Goal: Transaction & Acquisition: Book appointment/travel/reservation

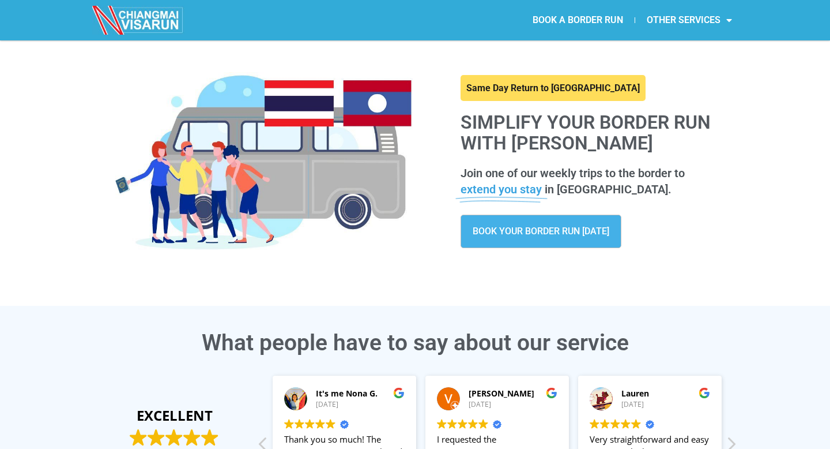
scroll to position [135, 0]
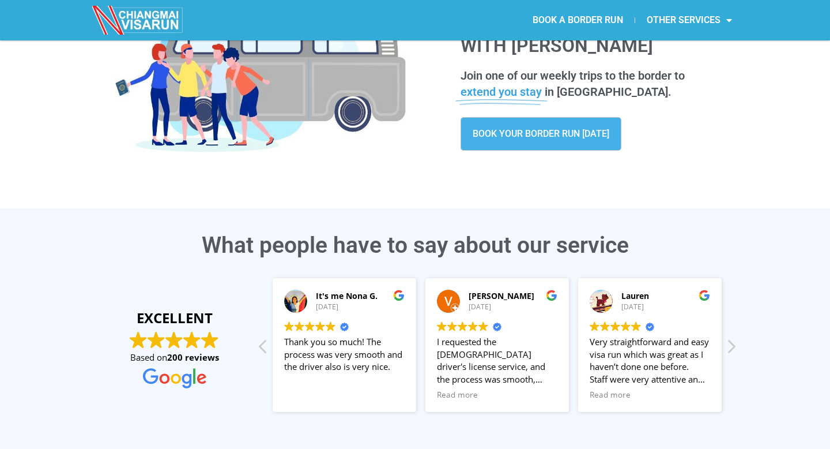
click at [544, 145] on link "BOOK YOUR BORDER RUN TODAY" at bounding box center [541, 133] width 161 height 33
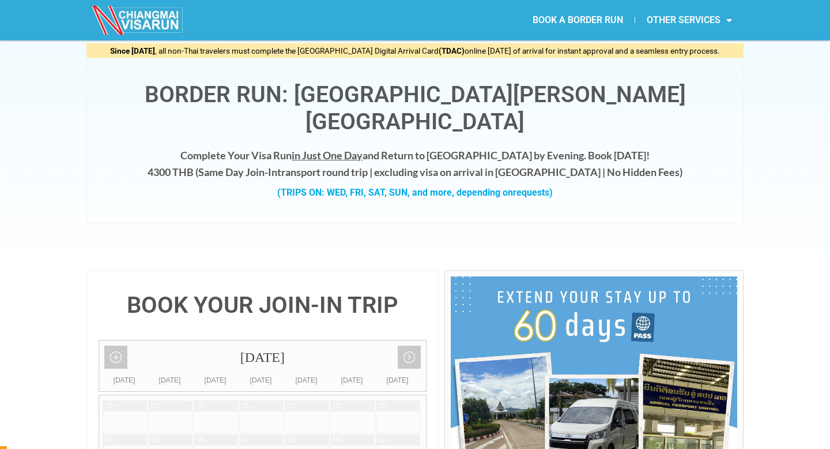
scroll to position [40, 0]
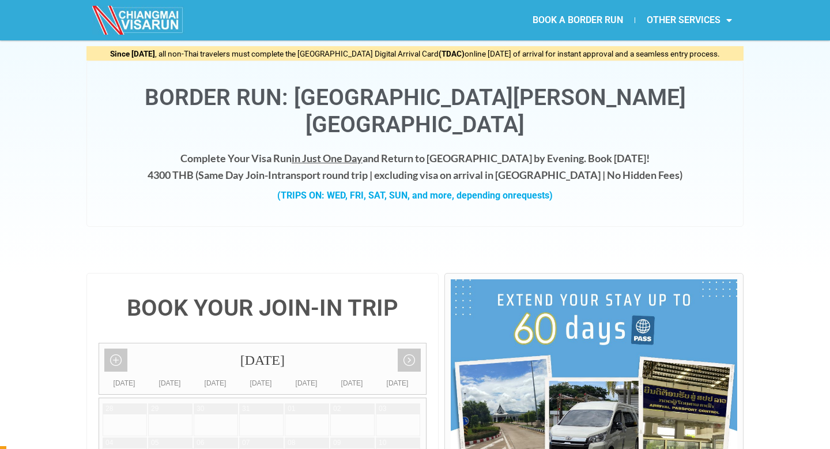
click at [382, 179] on div "Complete Your Visa Run in Just One Day and Return to [GEOGRAPHIC_DATA] by Eveni…" at bounding box center [415, 182] width 633 height 65
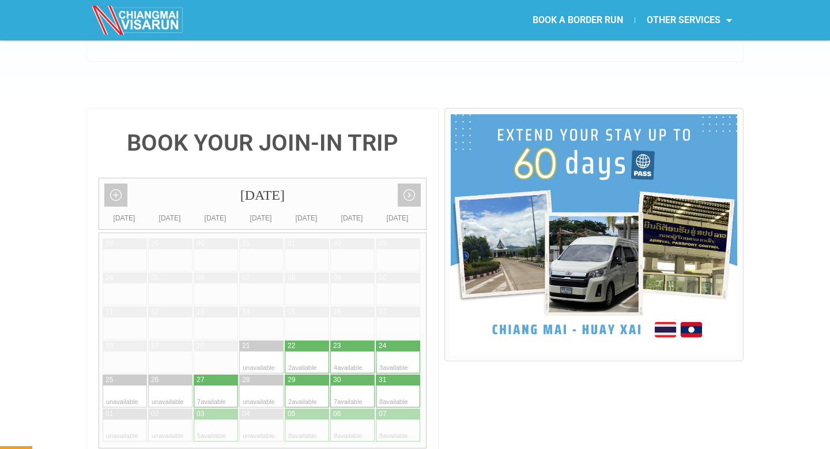
scroll to position [227, 0]
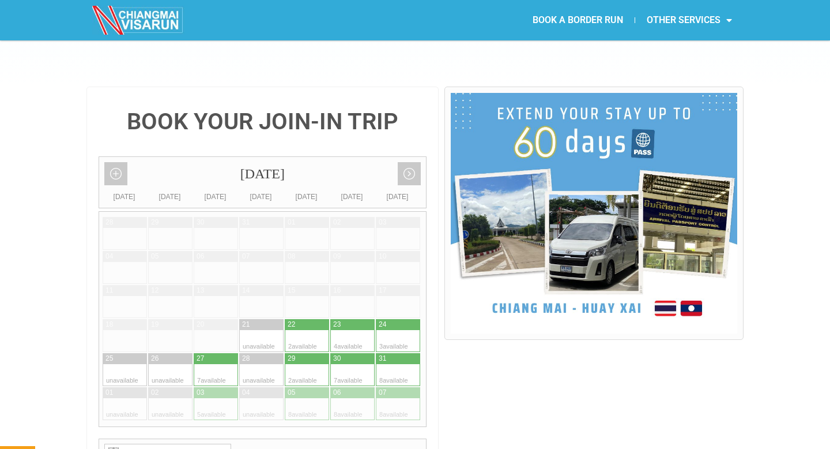
click at [394, 330] on div at bounding box center [387, 341] width 22 height 22
type input "[DATE]"
radio input "true"
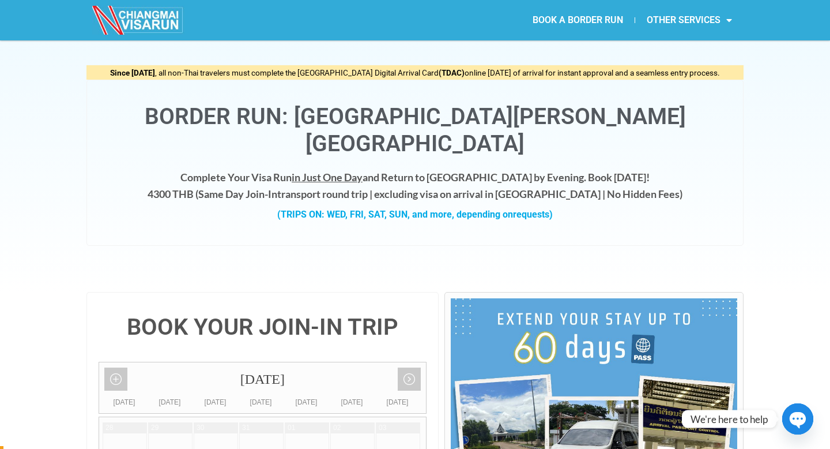
scroll to position [24, 0]
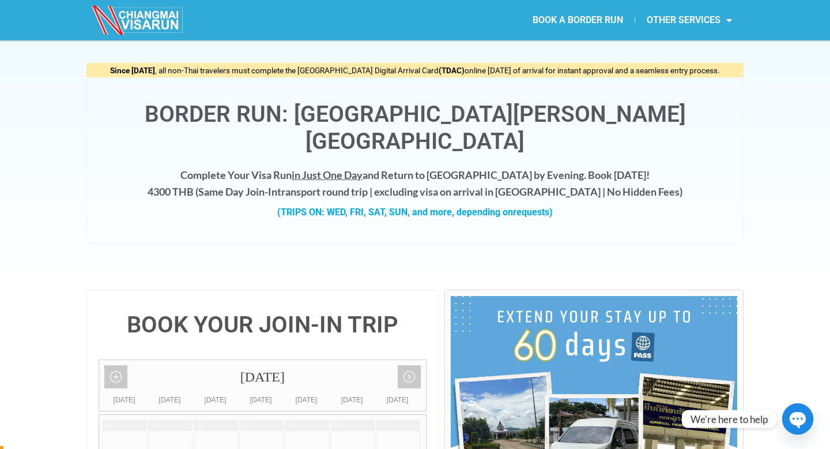
drag, startPoint x: 185, startPoint y: 166, endPoint x: 232, endPoint y: 165, distance: 46.7
click at [232, 167] on h4 "Complete Your Visa Run in Just One Day and Return to [GEOGRAPHIC_DATA] by Eveni…" at bounding box center [415, 183] width 633 height 33
copy h4 "4300 THB"
click at [394, 167] on h4 "Complete Your Visa Run in Just One Day and Return to [GEOGRAPHIC_DATA] by Eveni…" at bounding box center [415, 183] width 633 height 33
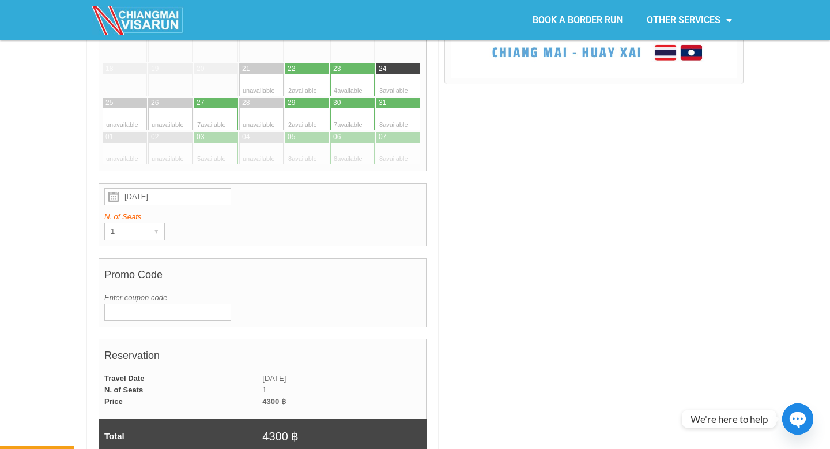
scroll to position [485, 0]
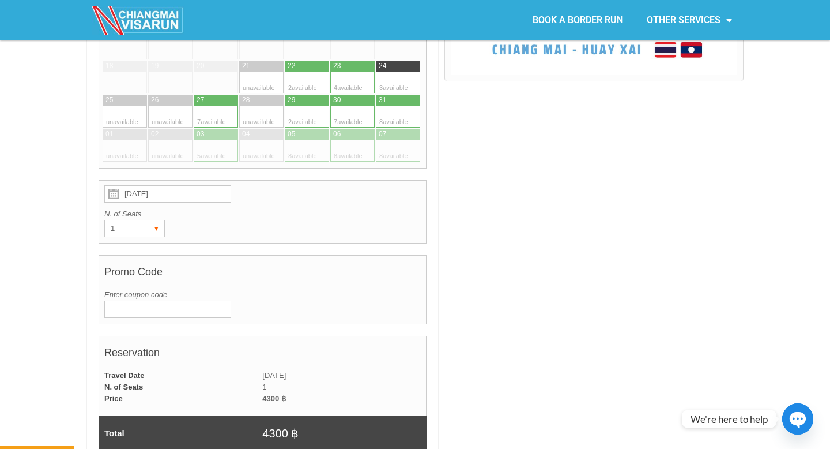
click at [140, 220] on div "1" at bounding box center [123, 228] width 37 height 16
click at [140, 243] on li "1" at bounding box center [132, 251] width 55 height 17
click at [161, 300] on input "Enter coupon code" at bounding box center [167, 308] width 127 height 17
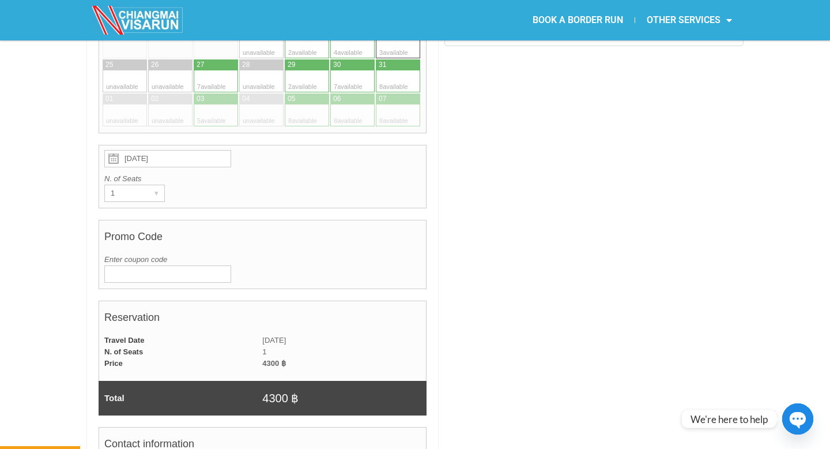
click at [204, 306] on h4 "Reservation" at bounding box center [262, 320] width 317 height 29
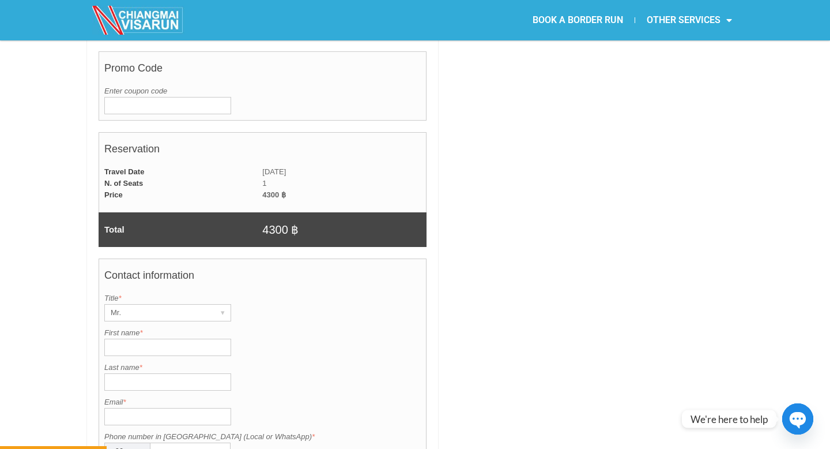
scroll to position [695, 0]
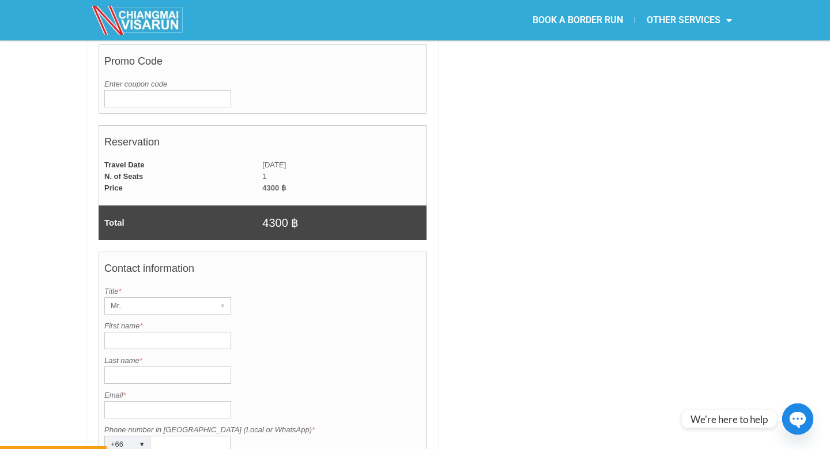
click at [168, 332] on input "First name *" at bounding box center [167, 340] width 127 height 17
type input "[PERSON_NAME]"
type input "Berga"
type input "[EMAIL_ADDRESS][DOMAIN_NAME]"
type input "Letonia"
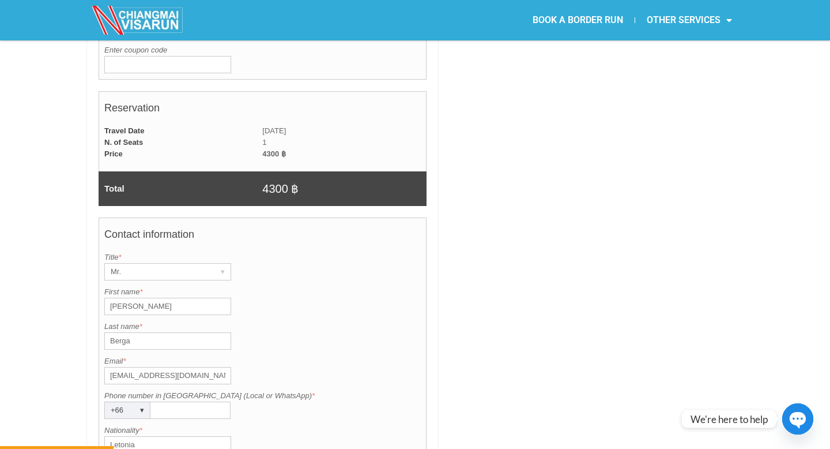
scroll to position [739, 0]
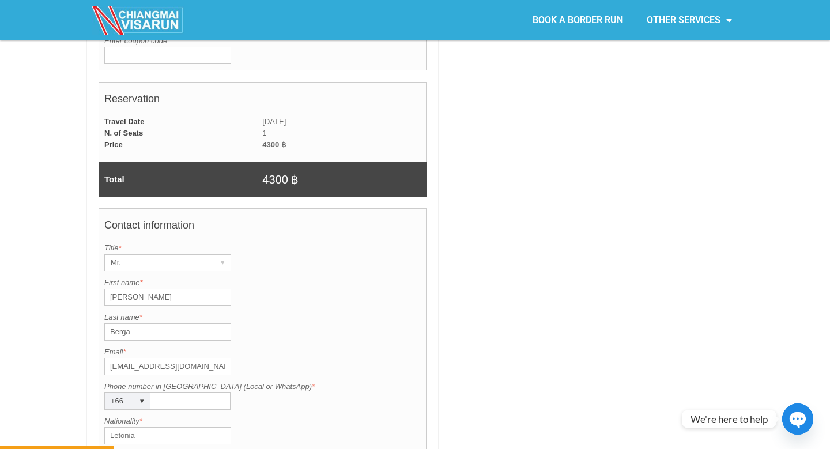
click at [221, 381] on label "Phone number in [GEOGRAPHIC_DATA] (Local or WhatsApp) *" at bounding box center [262, 387] width 317 height 12
click at [221, 392] on input "Phone number in [GEOGRAPHIC_DATA] (Local or WhatsApp) *" at bounding box center [191, 400] width 80 height 17
click at [136, 393] on div "▾" at bounding box center [142, 401] width 16 height 16
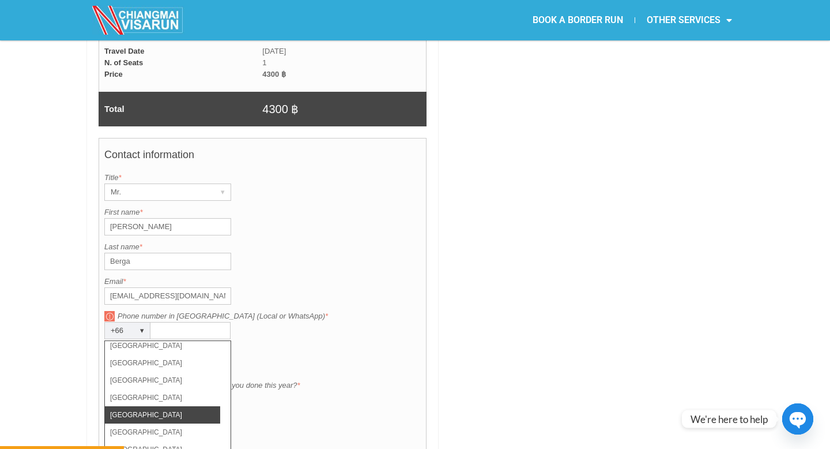
scroll to position [1946, 0]
click at [194, 355] on li "[GEOGRAPHIC_DATA]" at bounding box center [162, 363] width 115 height 17
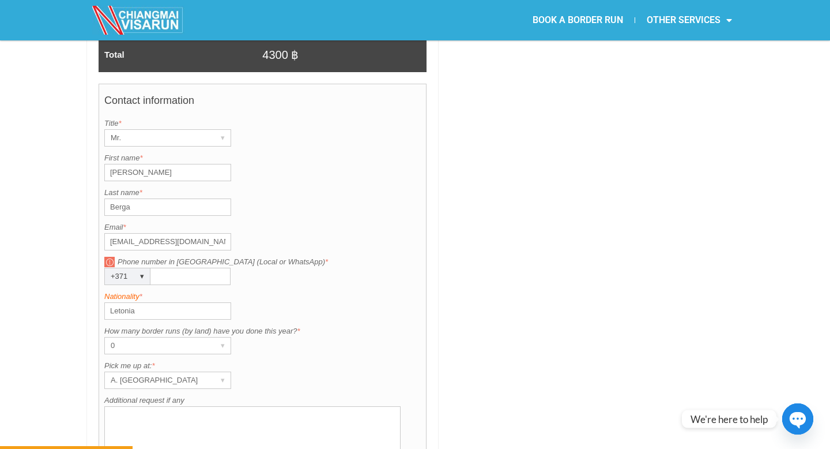
scroll to position [863, 0]
click at [187, 268] on input "Phone number in [GEOGRAPHIC_DATA] (Local or WhatsApp) *" at bounding box center [191, 276] width 80 height 17
click at [130, 268] on div "+371 ▾" at bounding box center [127, 276] width 46 height 17
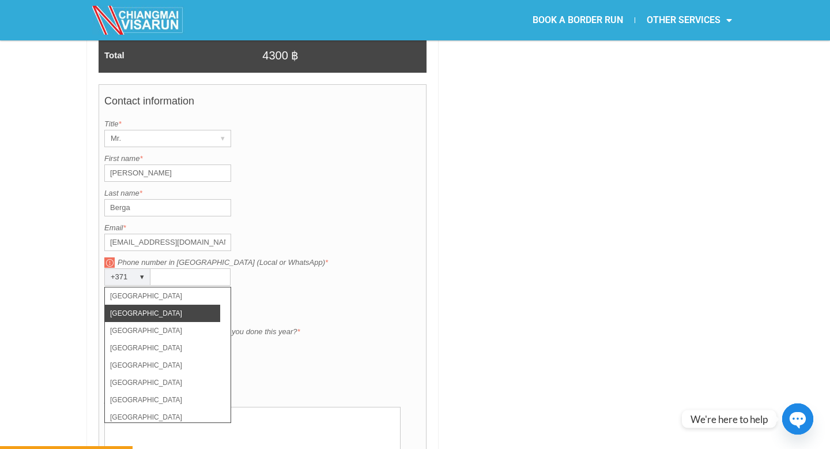
click at [128, 304] on li "[GEOGRAPHIC_DATA]" at bounding box center [162, 312] width 115 height 17
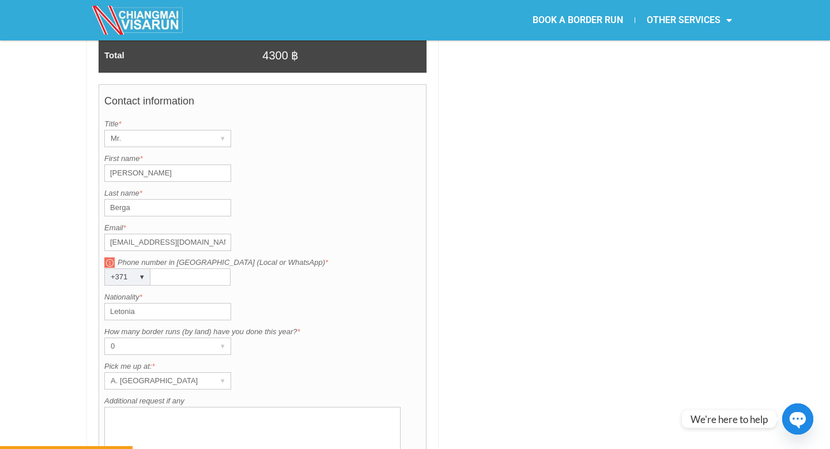
click at [175, 268] on input "Phone number in [GEOGRAPHIC_DATA] (Local or WhatsApp) *" at bounding box center [191, 276] width 80 height 17
click at [225, 268] on input "126045182" at bounding box center [191, 276] width 80 height 17
type input "126045182"
click at [247, 257] on div "Phone number in [GEOGRAPHIC_DATA] (Local or WhatsApp) is required. Phone number…" at bounding box center [262, 271] width 317 height 29
click at [291, 257] on div "Phone number in [GEOGRAPHIC_DATA] (Local or WhatsApp) is required. Phone number…" at bounding box center [262, 271] width 317 height 29
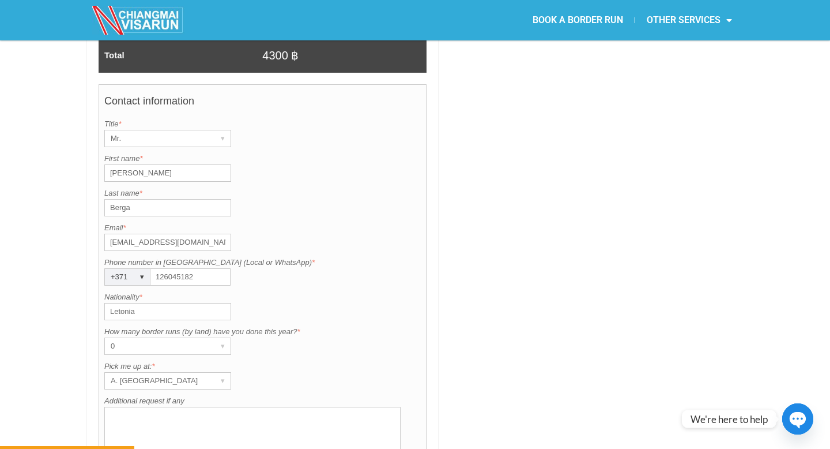
scroll to position [929, 0]
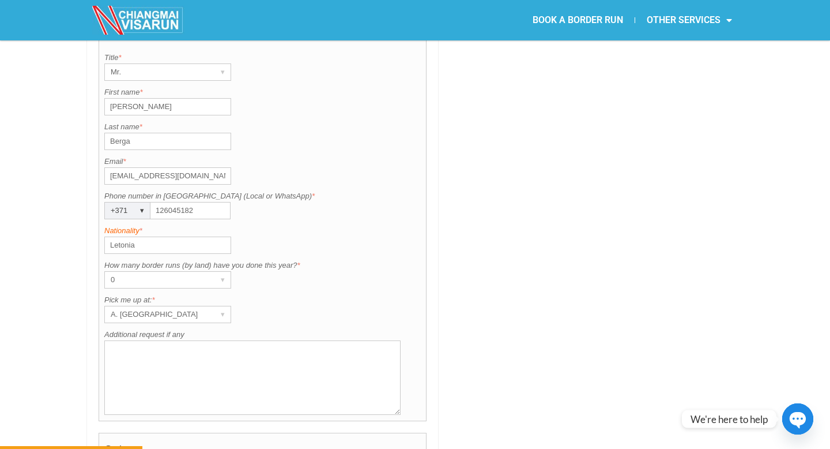
click at [298, 225] on label "Nationality *" at bounding box center [262, 231] width 317 height 12
click at [231, 236] on input "Letonia" at bounding box center [167, 244] width 127 height 17
click at [183, 236] on input "Letonia" at bounding box center [167, 244] width 127 height 17
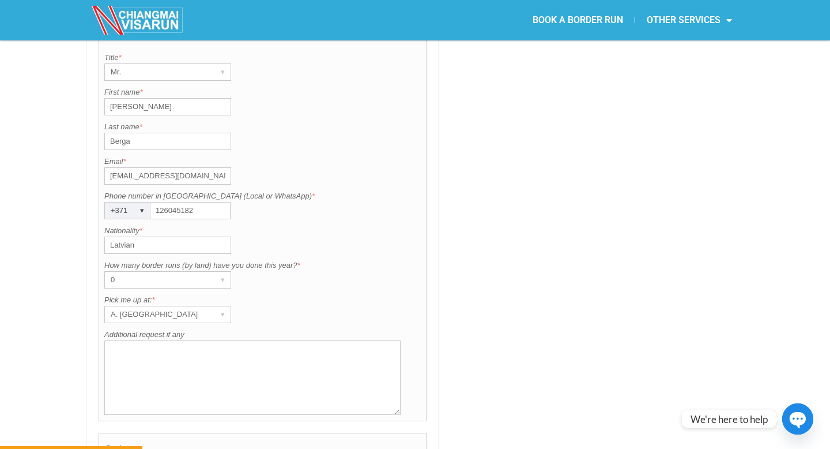
type input "Latvian"
click at [308, 225] on div "Nationality is required. Nationality * [DEMOGRAPHIC_DATA]" at bounding box center [262, 239] width 317 height 29
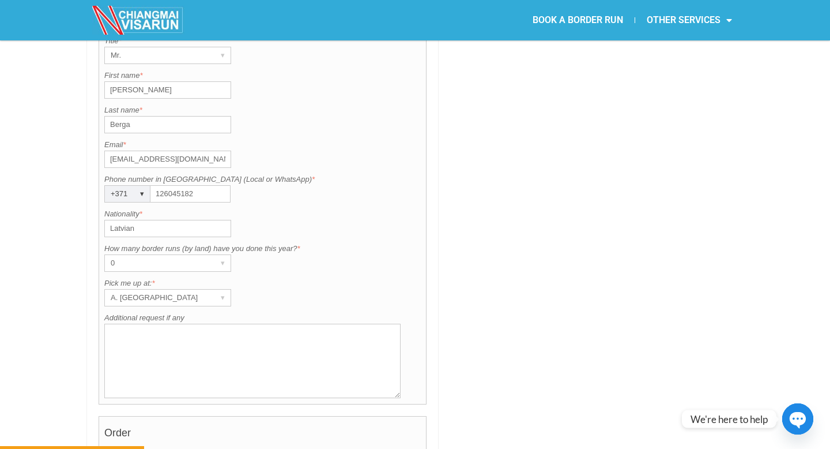
scroll to position [946, 0]
click at [209, 288] on div "A. [GEOGRAPHIC_DATA] ▾" at bounding box center [167, 296] width 127 height 17
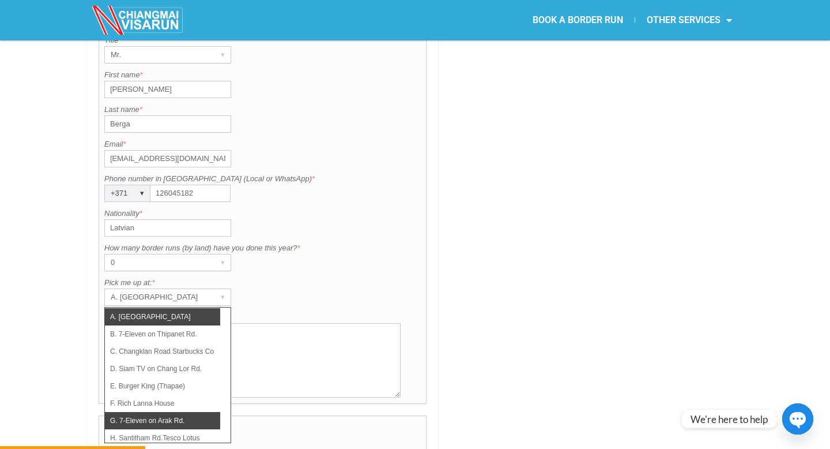
scroll to position [0, 0]
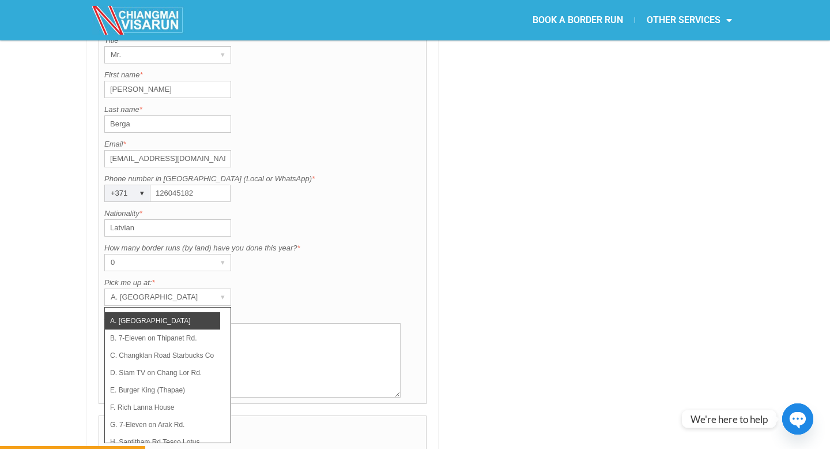
click at [274, 242] on div "How many border runs (by land) have you done this year? is required. How many b…" at bounding box center [262, 256] width 317 height 29
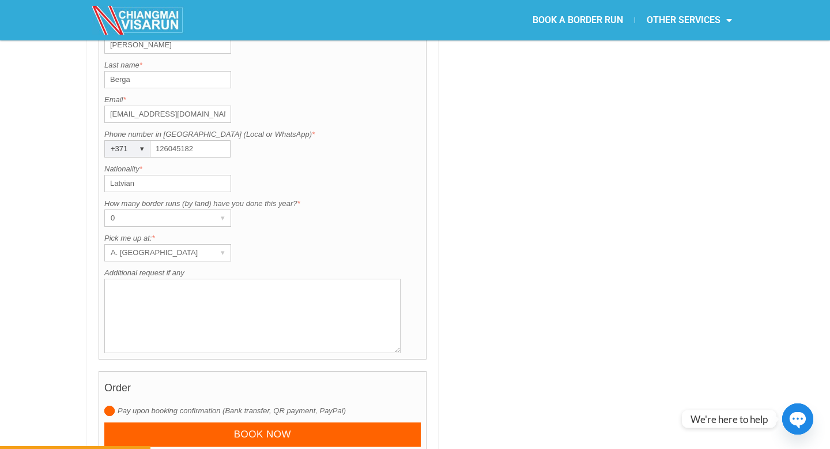
scroll to position [992, 0]
